Goal: Task Accomplishment & Management: Complete application form

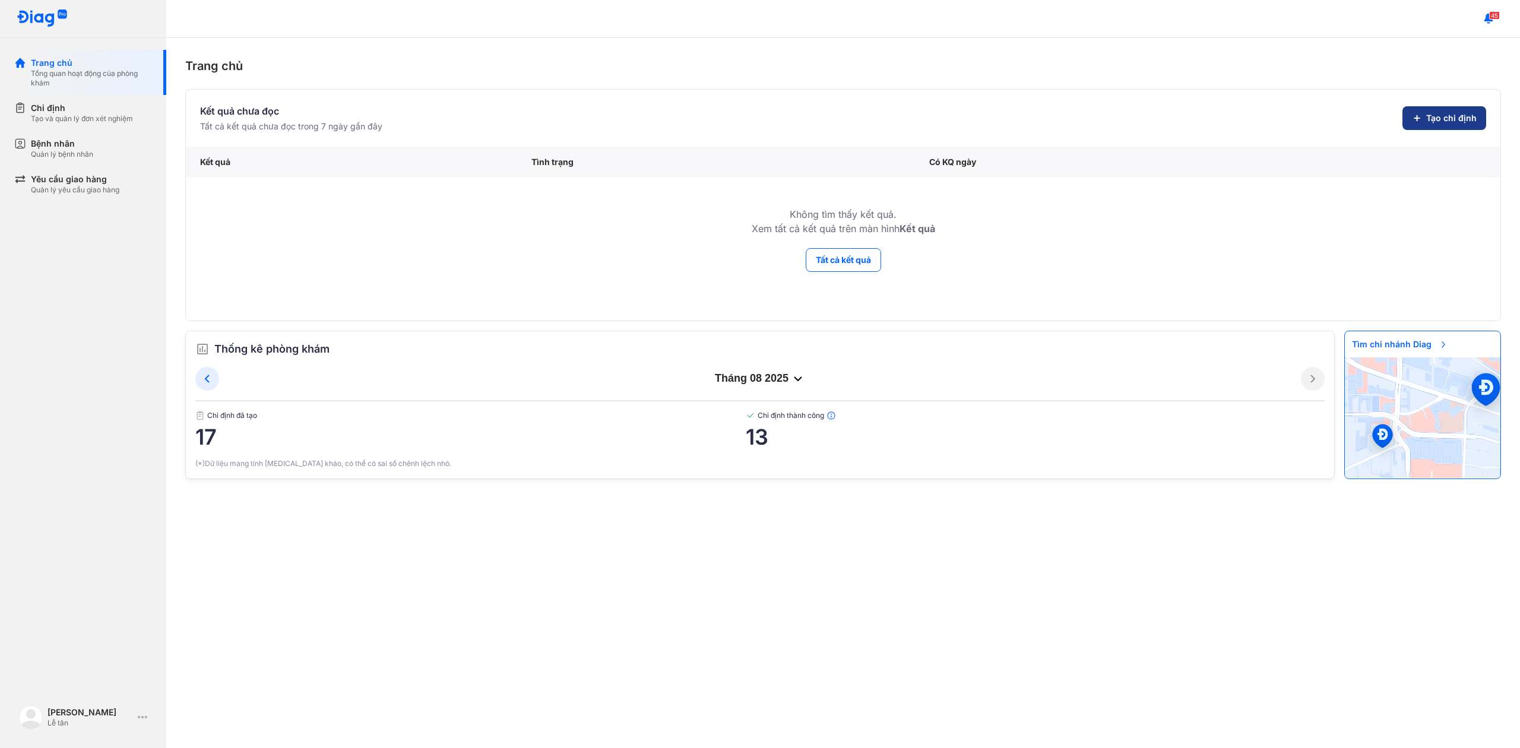
click at [1452, 121] on span "Tạo chỉ định" at bounding box center [1451, 118] width 50 height 12
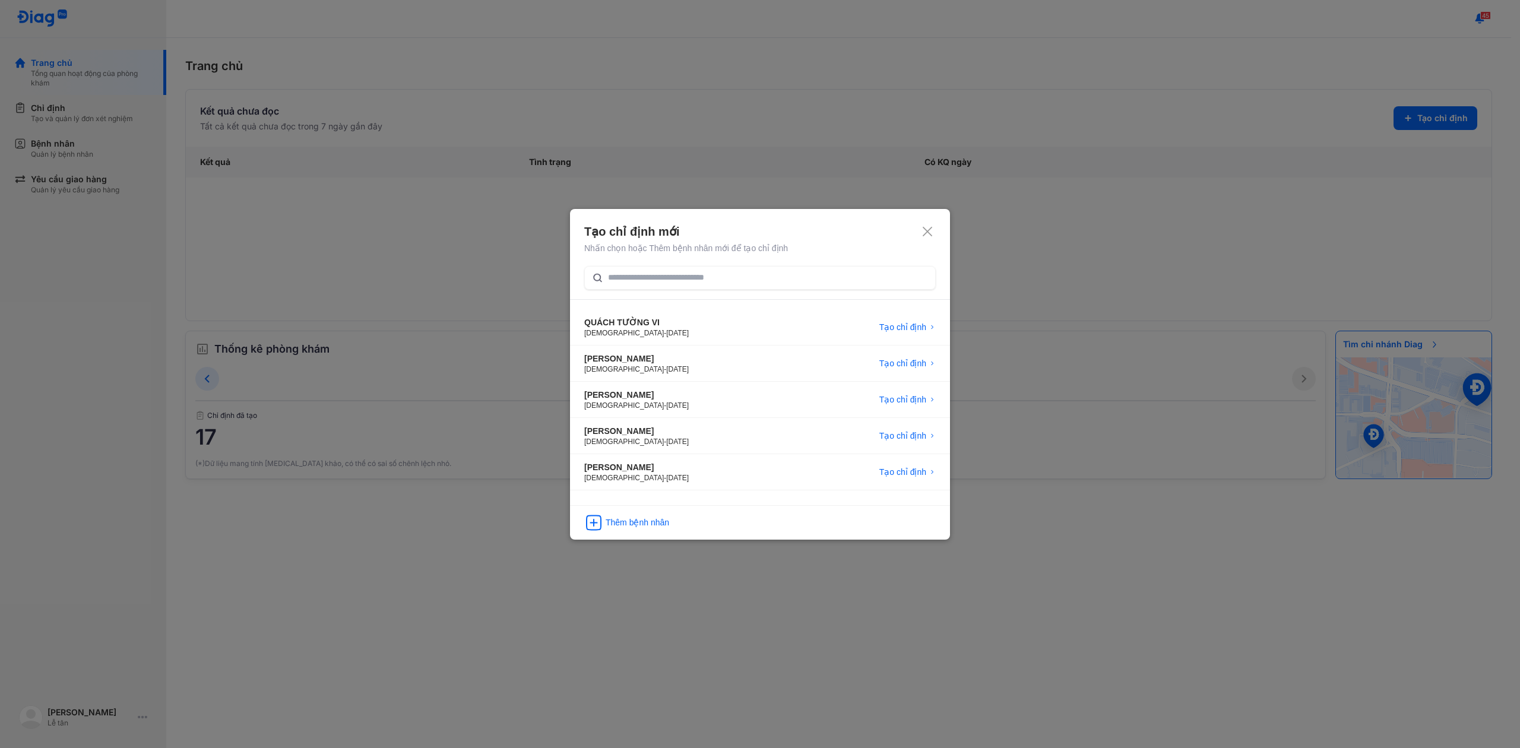
click at [915, 238] on div "Tạo chỉ định mới" at bounding box center [759, 231] width 351 height 17
click at [927, 232] on use at bounding box center [927, 231] width 9 height 9
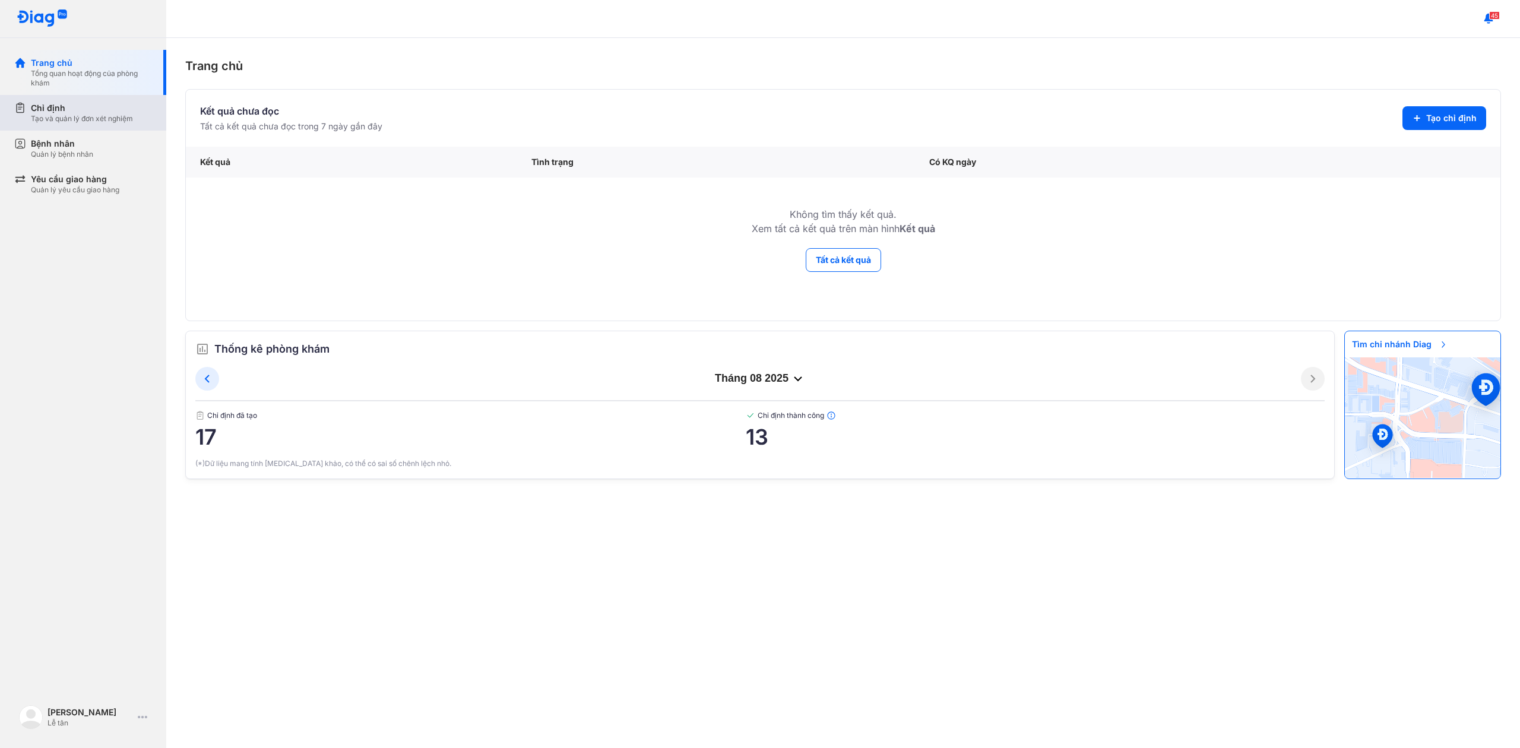
click at [109, 114] on div "Tạo và quản lý đơn xét nghiệm" at bounding box center [82, 118] width 102 height 9
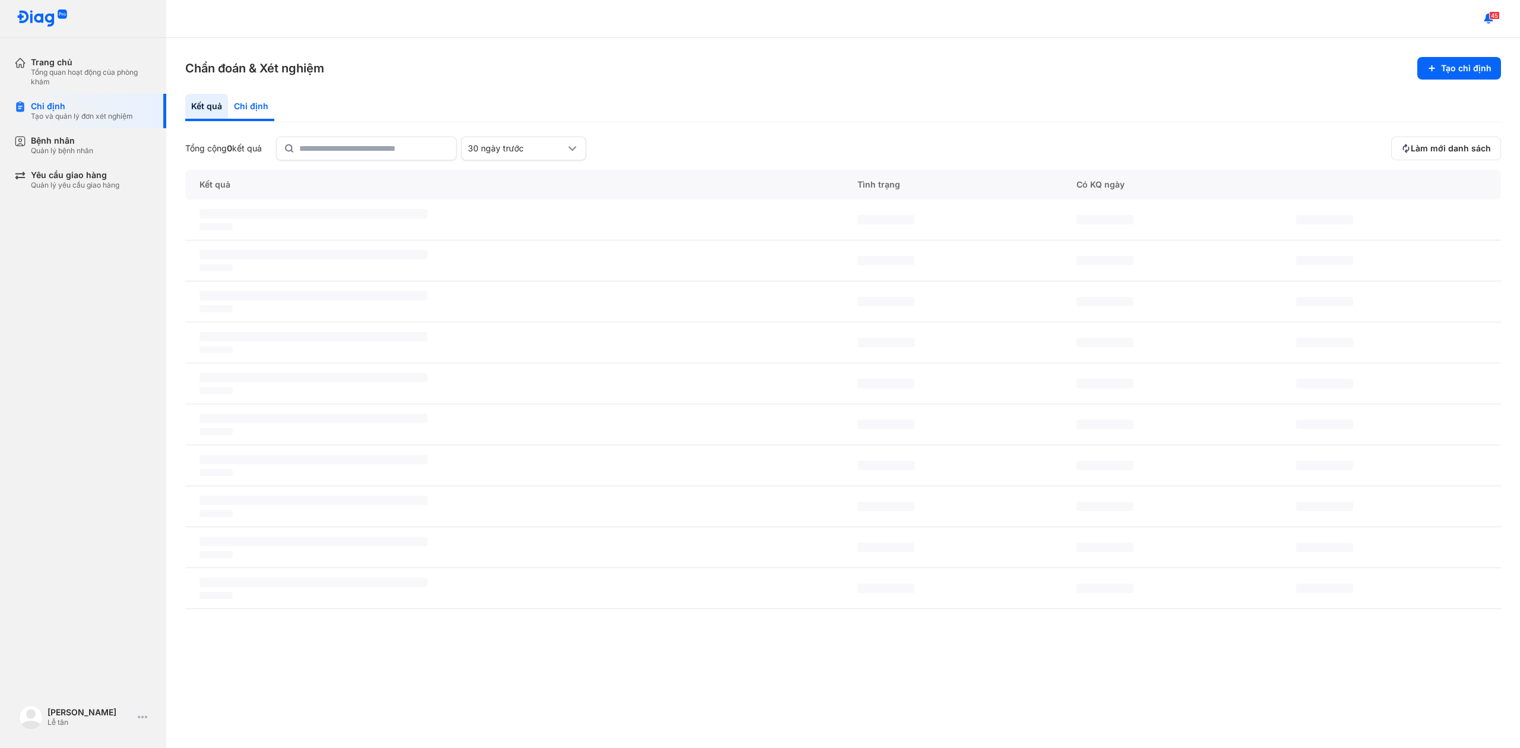
click at [261, 112] on div "Chỉ định" at bounding box center [251, 107] width 46 height 27
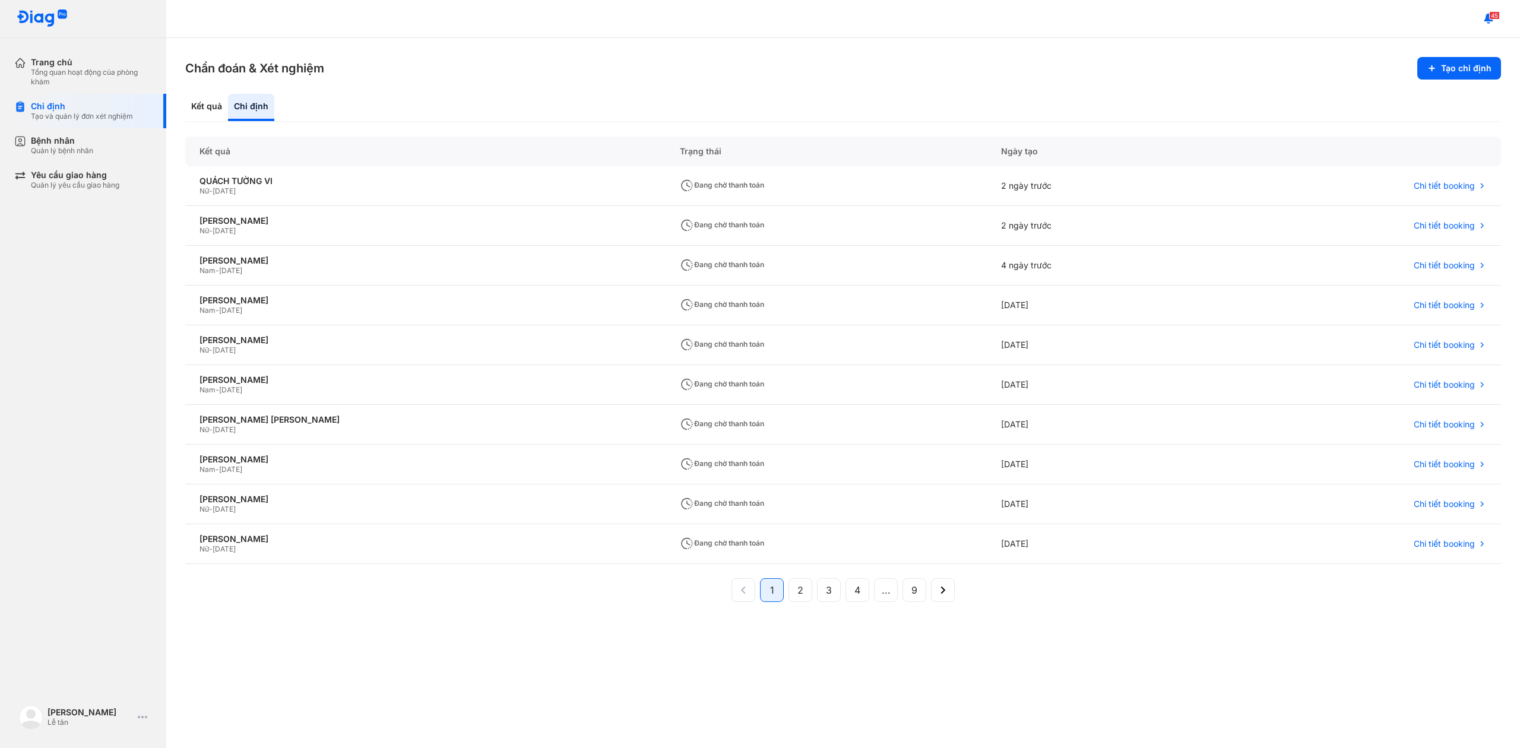
click at [582, 103] on div "Kết quả Chỉ định" at bounding box center [843, 108] width 1316 height 28
click at [1476, 66] on button "Tạo chỉ định" at bounding box center [1459, 68] width 84 height 23
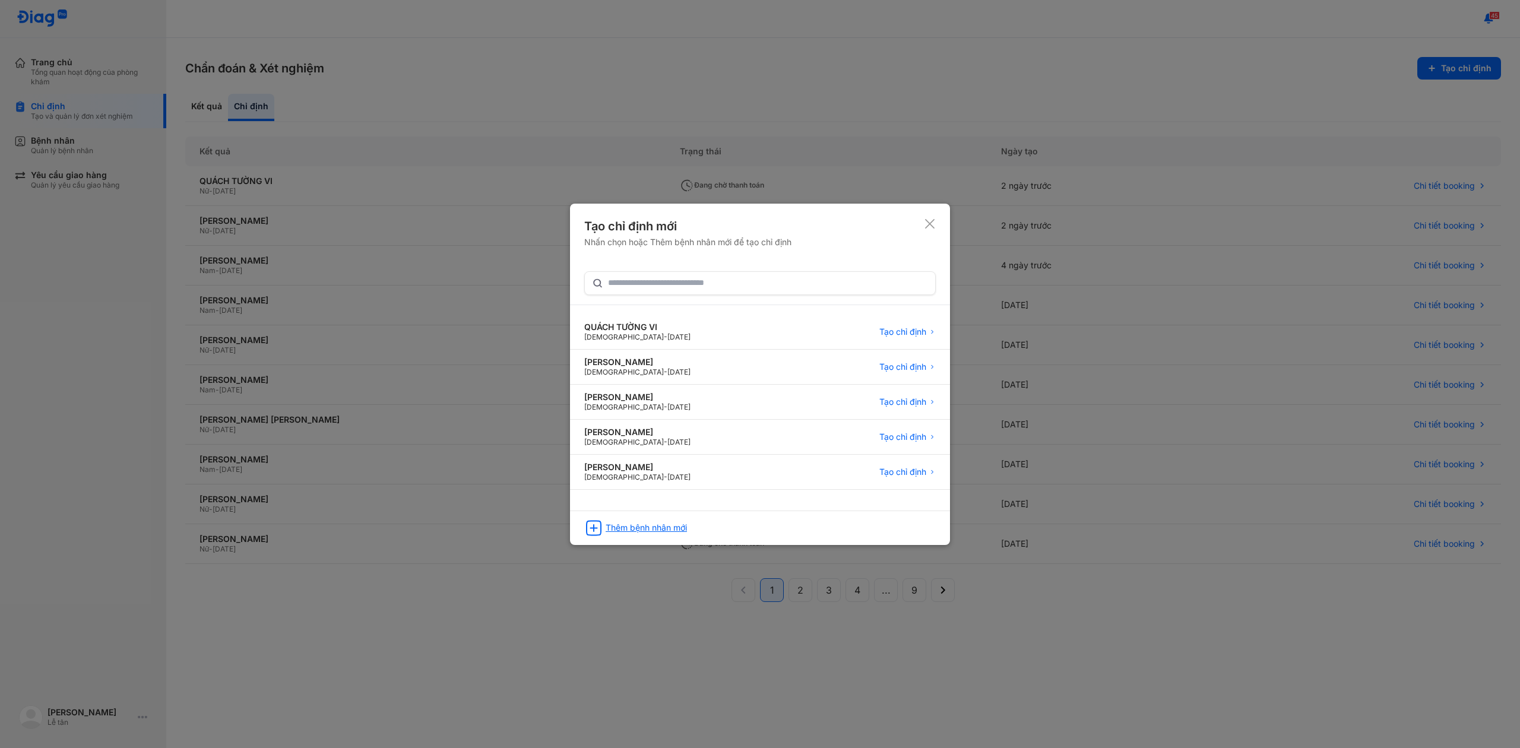
click at [665, 535] on div "Thêm bệnh nhân mới" at bounding box center [760, 524] width 380 height 27
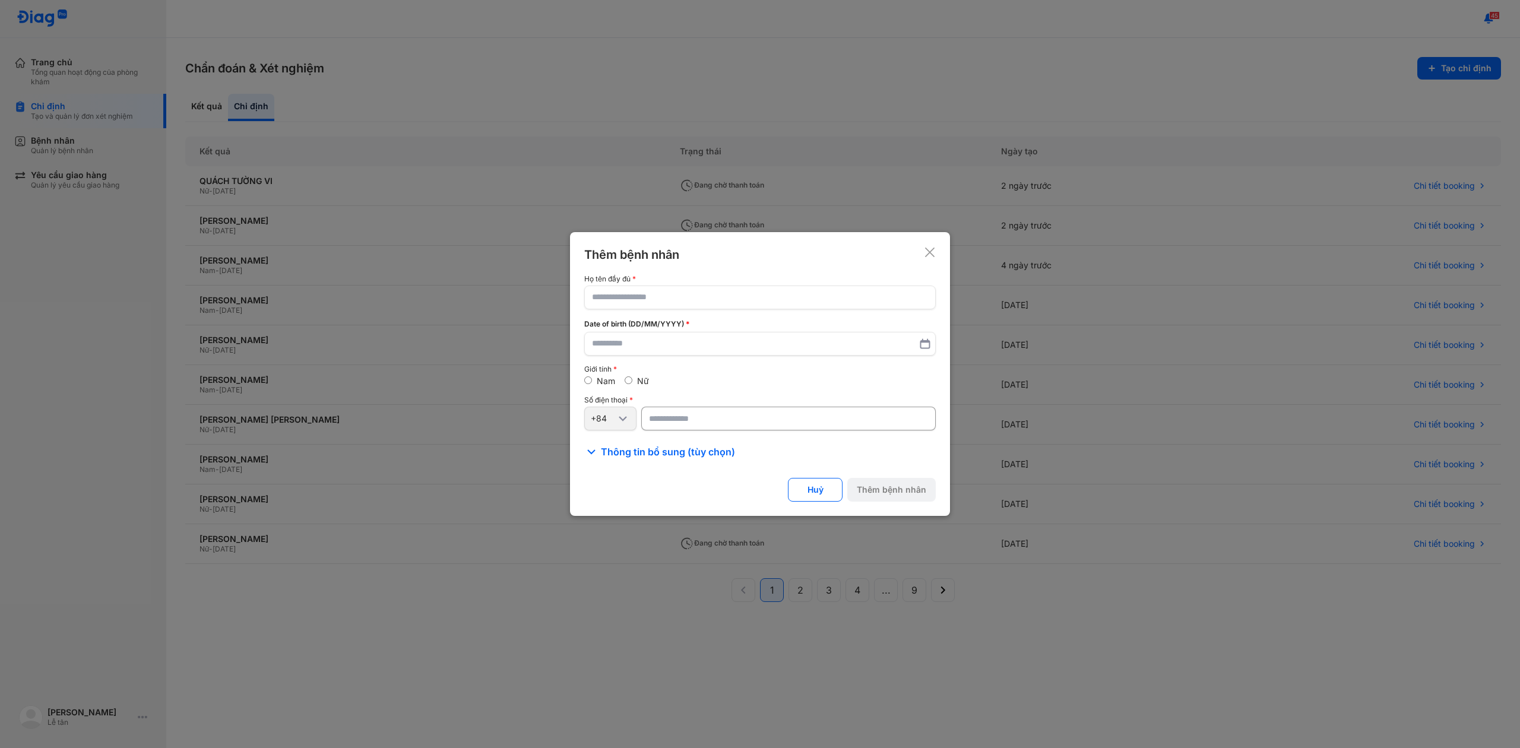
click at [689, 312] on div "Họ tên đầy đủ Date of birth (DD/MM/YYYY) Giới tính Nam Nữ Số điện thoại +84" at bounding box center [759, 353] width 351 height 156
click at [692, 299] on input "text" at bounding box center [760, 297] width 335 height 21
type input "**********"
click at [609, 350] on input "text" at bounding box center [760, 343] width 335 height 21
paste input "text"
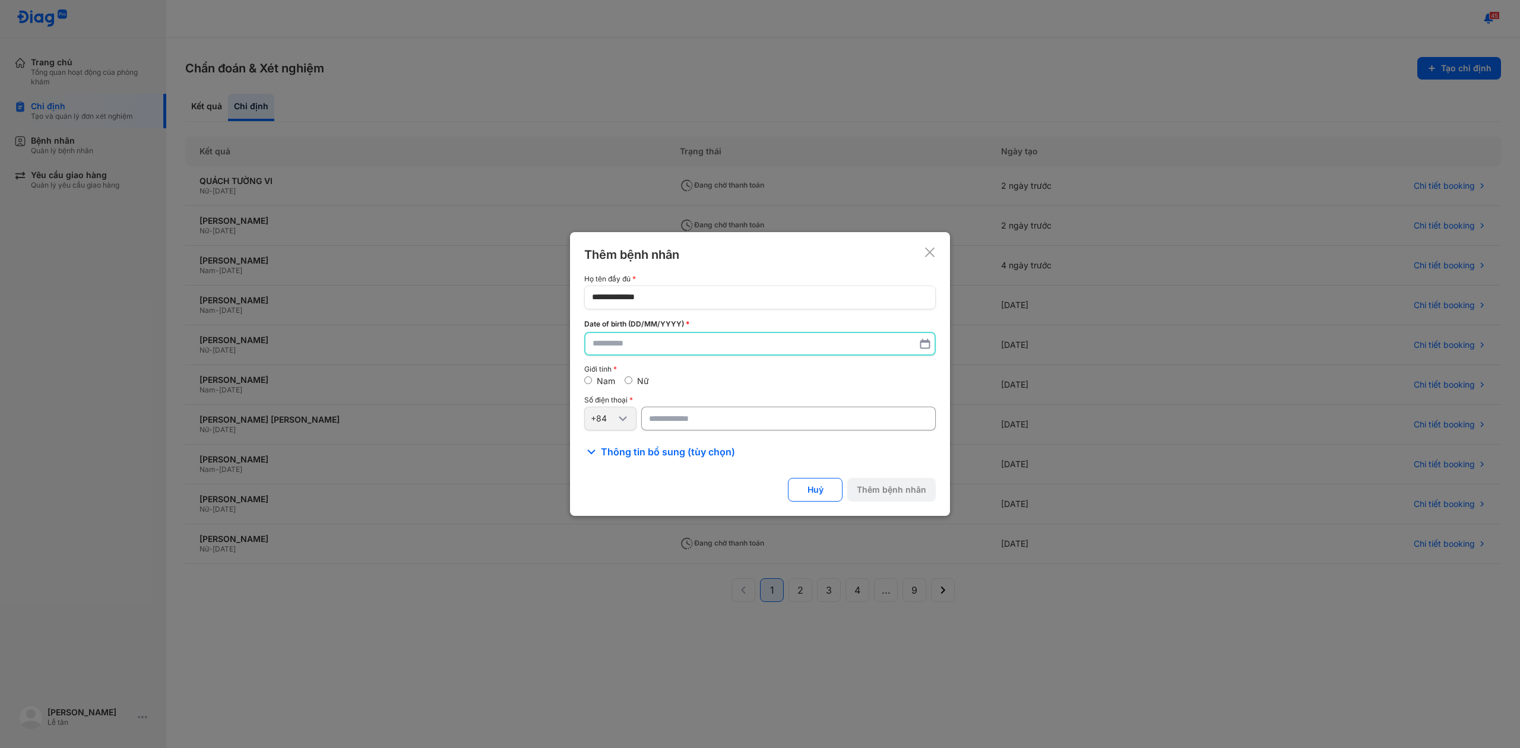
click at [651, 351] on input "text" at bounding box center [760, 343] width 335 height 21
type input "**********"
click at [626, 385] on div "Nữ" at bounding box center [637, 381] width 24 height 11
click at [685, 424] on input "number" at bounding box center [788, 419] width 294 height 24
paste input "**********"
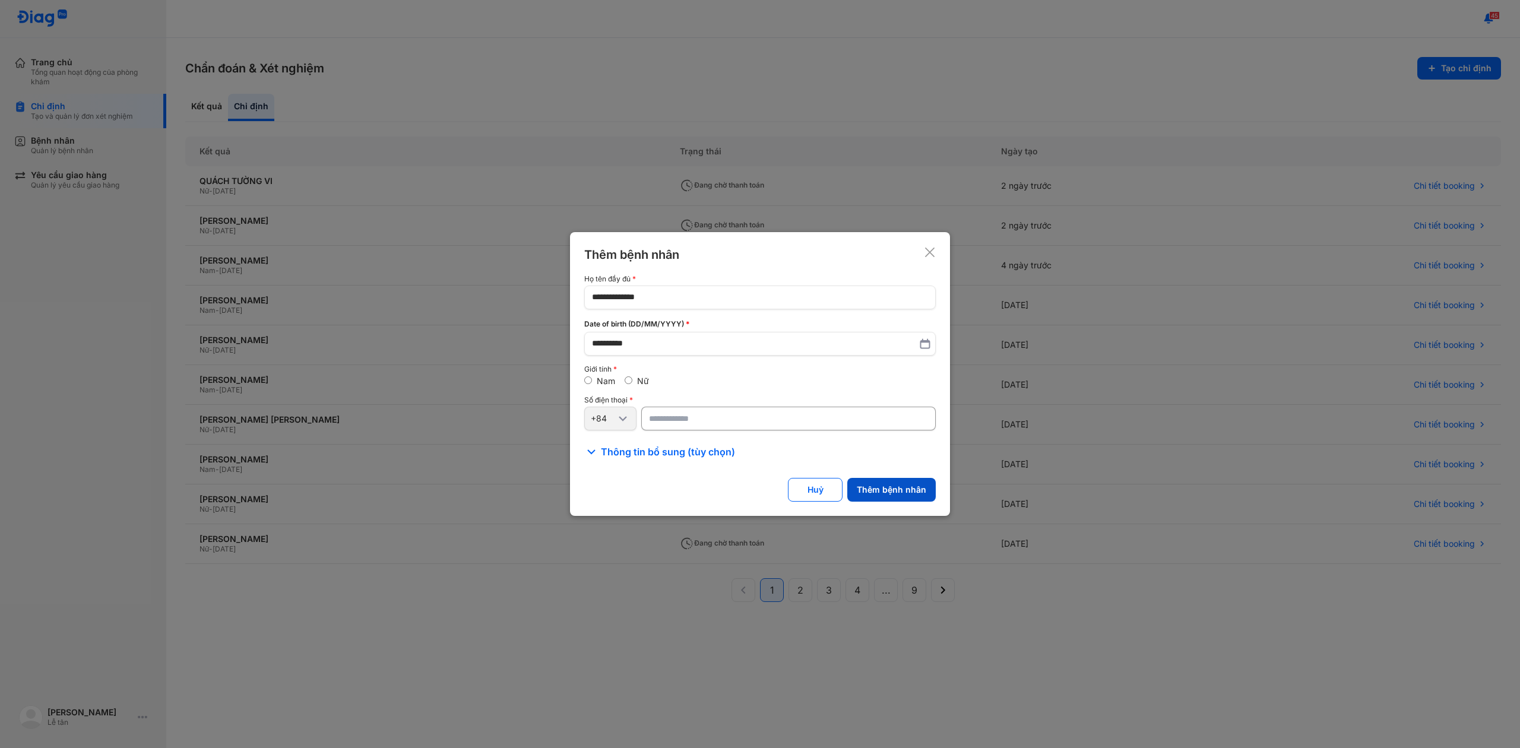
type input "**********"
click at [860, 483] on button "Thêm bệnh nhân" at bounding box center [891, 490] width 88 height 24
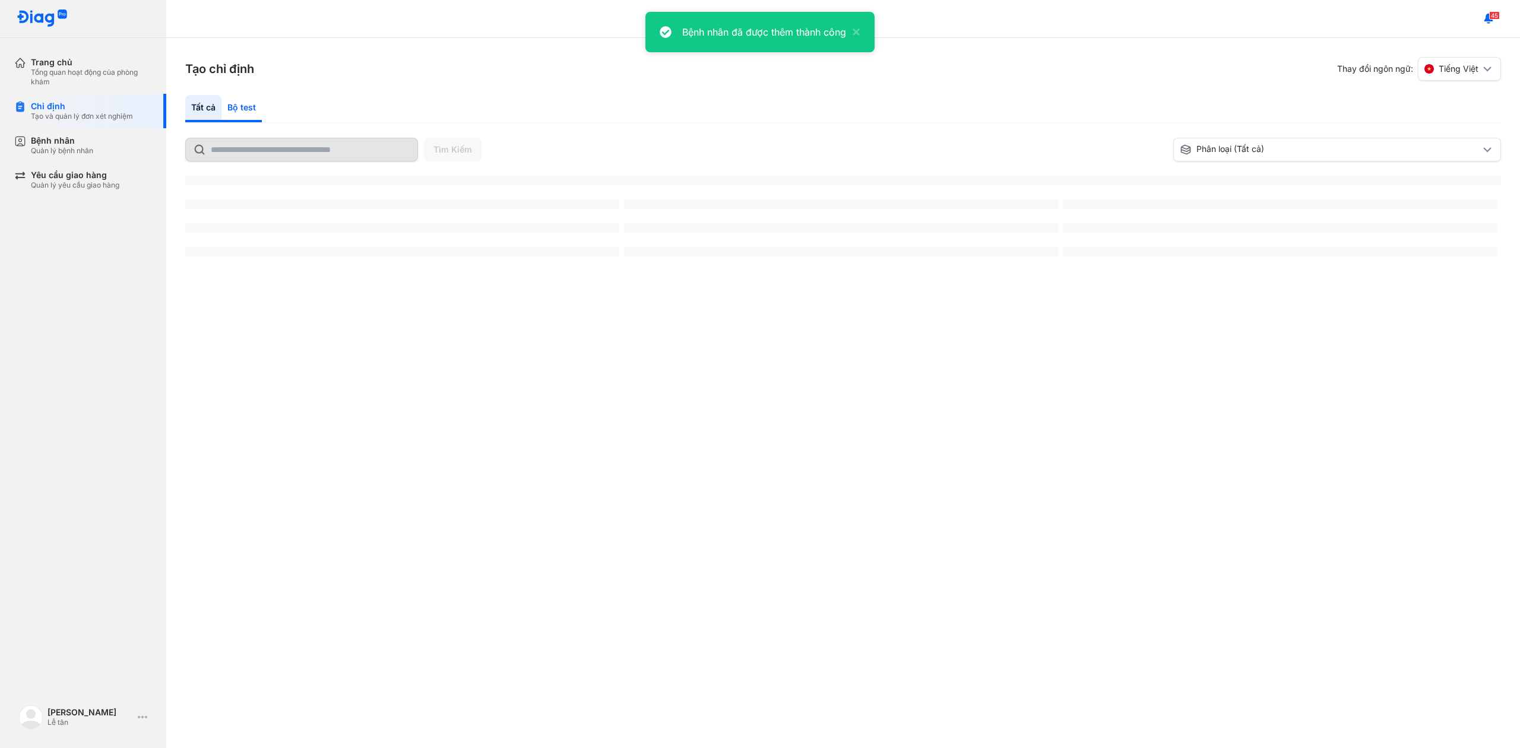
click at [255, 112] on div "Bộ test" at bounding box center [241, 108] width 40 height 27
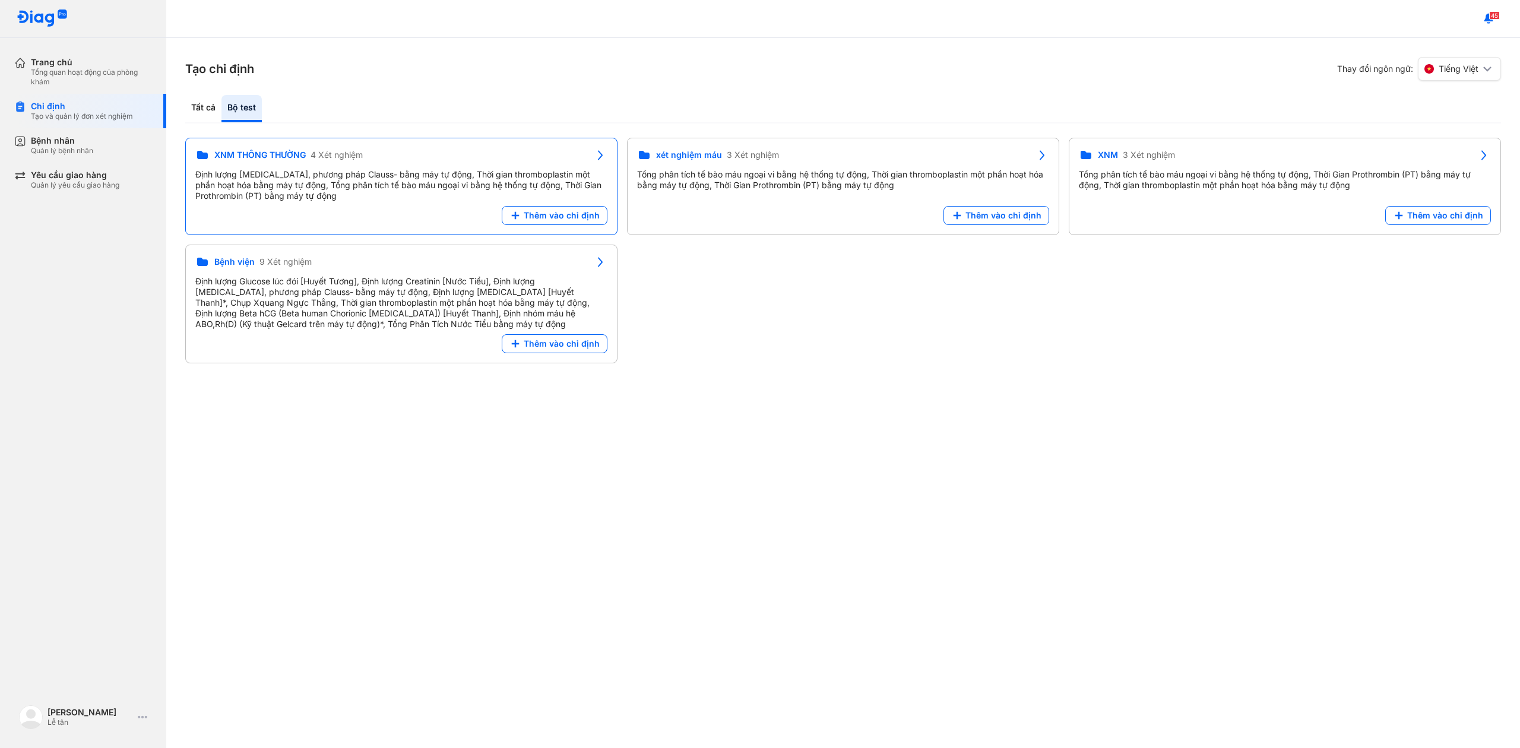
click at [578, 226] on div "XNM THÔNG THƯỜNG 4 Xét nghiệm Định lượng [MEDICAL_DATA], phương pháp Clauss- bằ…" at bounding box center [401, 186] width 432 height 97
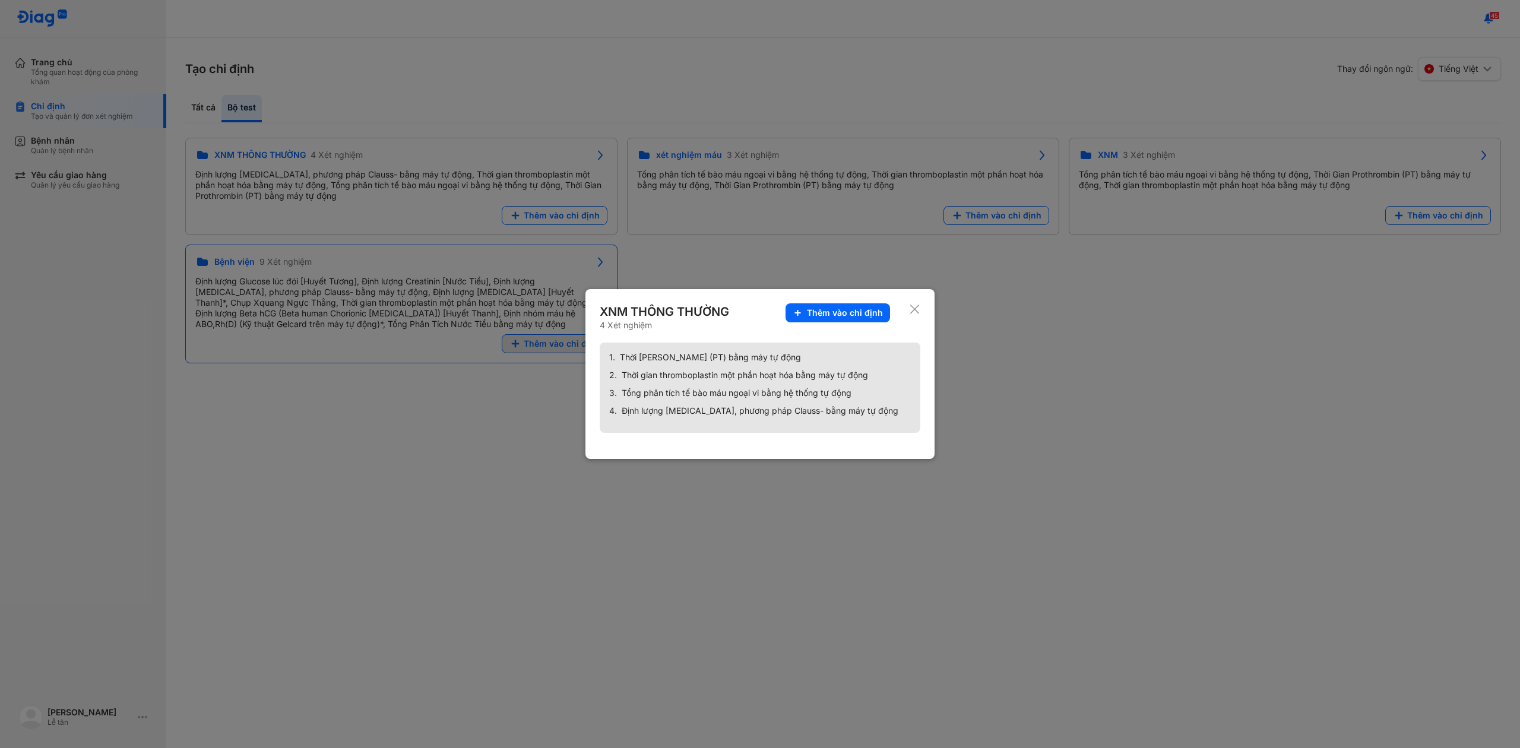
click at [863, 305] on button "Thêm vào chỉ định" at bounding box center [837, 312] width 104 height 19
click at [866, 309] on div "XNM THÔNG THƯỜNG 4 Xét nghiệm Định lượng [MEDICAL_DATA], phương pháp Clauss- bằ…" at bounding box center [843, 251] width 1316 height 226
click at [847, 318] on div "XNM THÔNG THƯỜNG 4 Xét nghiệm Định lượng [MEDICAL_DATA], phương pháp Clauss- bằ…" at bounding box center [843, 251] width 1316 height 226
click at [910, 308] on div "XNM THÔNG THƯỜNG 4 Xét nghiệm Định lượng [MEDICAL_DATA], phương pháp Clauss- bằ…" at bounding box center [843, 251] width 1316 height 226
click at [914, 310] on div "XNM THÔNG THƯỜNG 4 Xét nghiệm Định lượng [MEDICAL_DATA], phương pháp Clauss- bằ…" at bounding box center [843, 251] width 1316 height 226
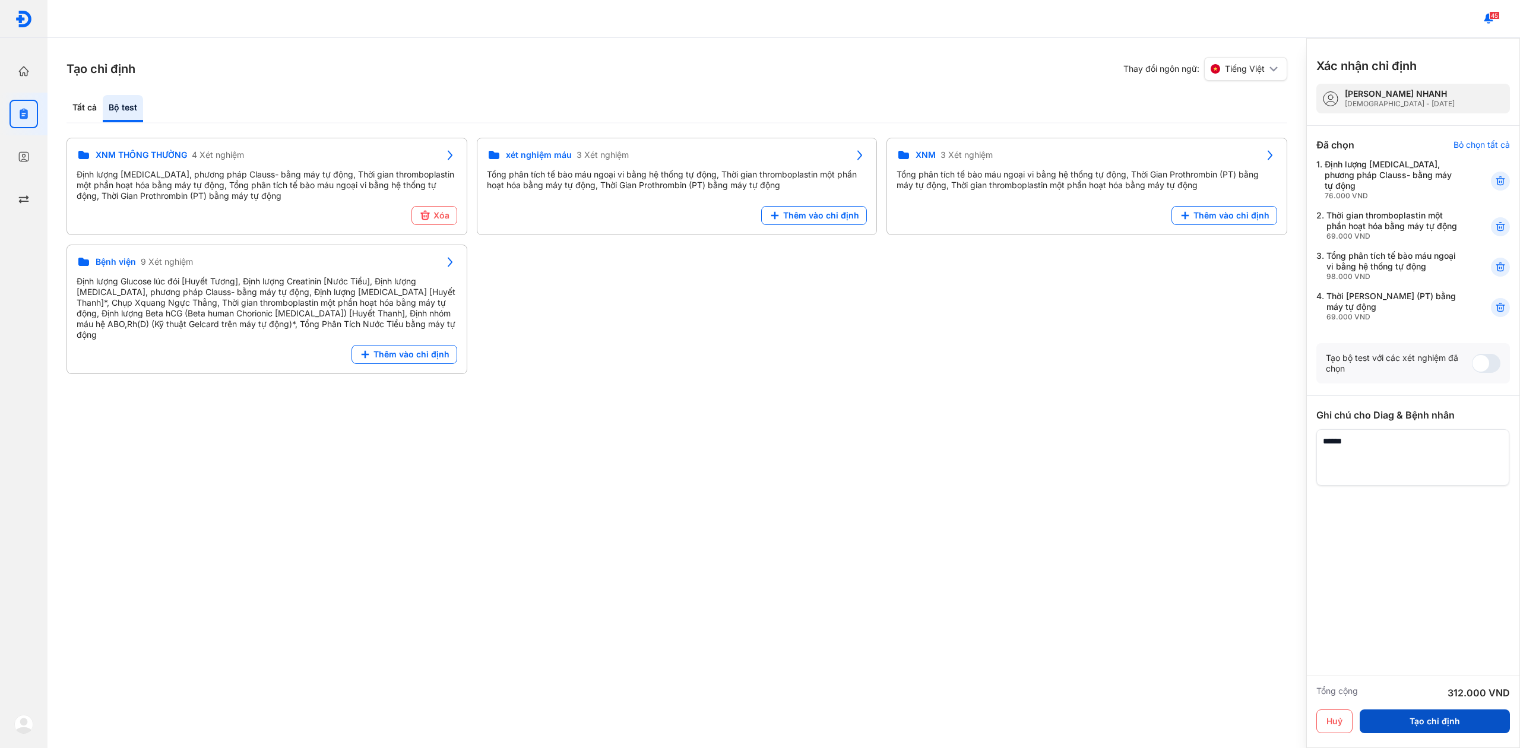
click at [1471, 714] on button "Tạo chỉ định" at bounding box center [1435, 721] width 150 height 24
